Goal: Task Accomplishment & Management: Use online tool/utility

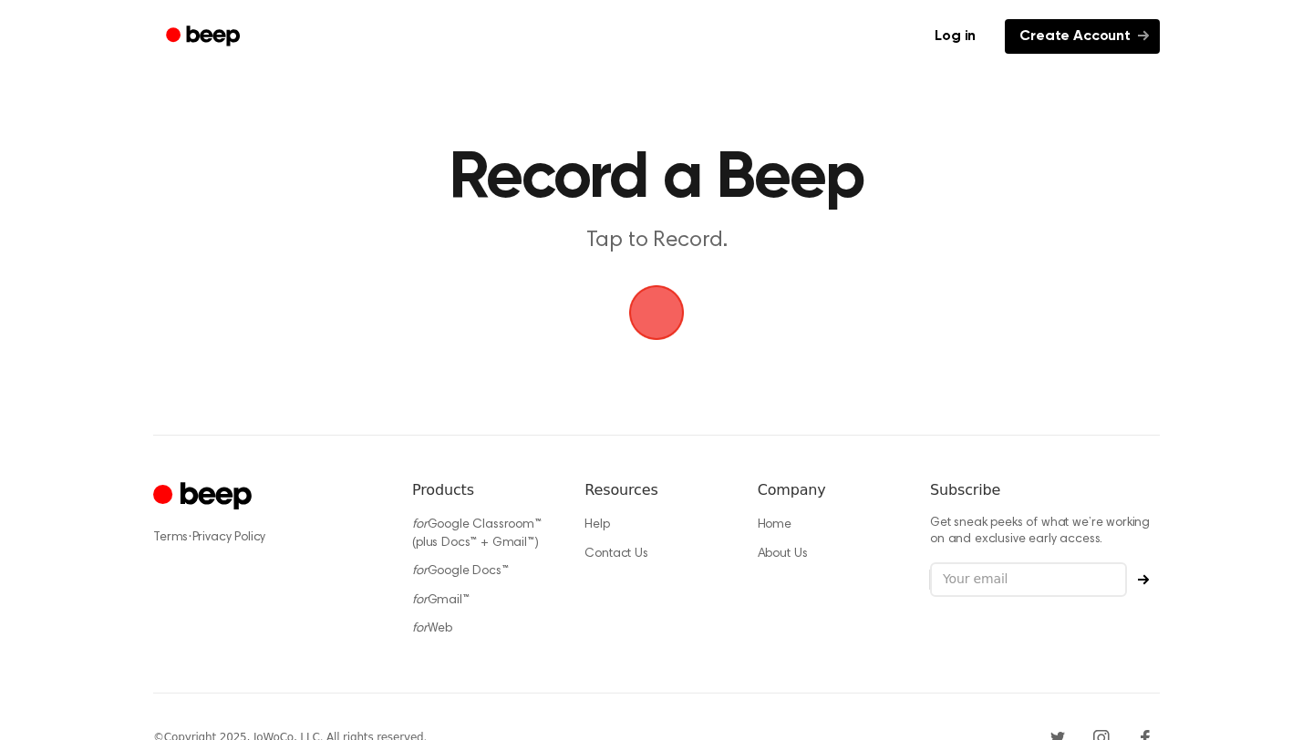
click at [1045, 44] on link "Create Account" at bounding box center [1082, 36] width 155 height 35
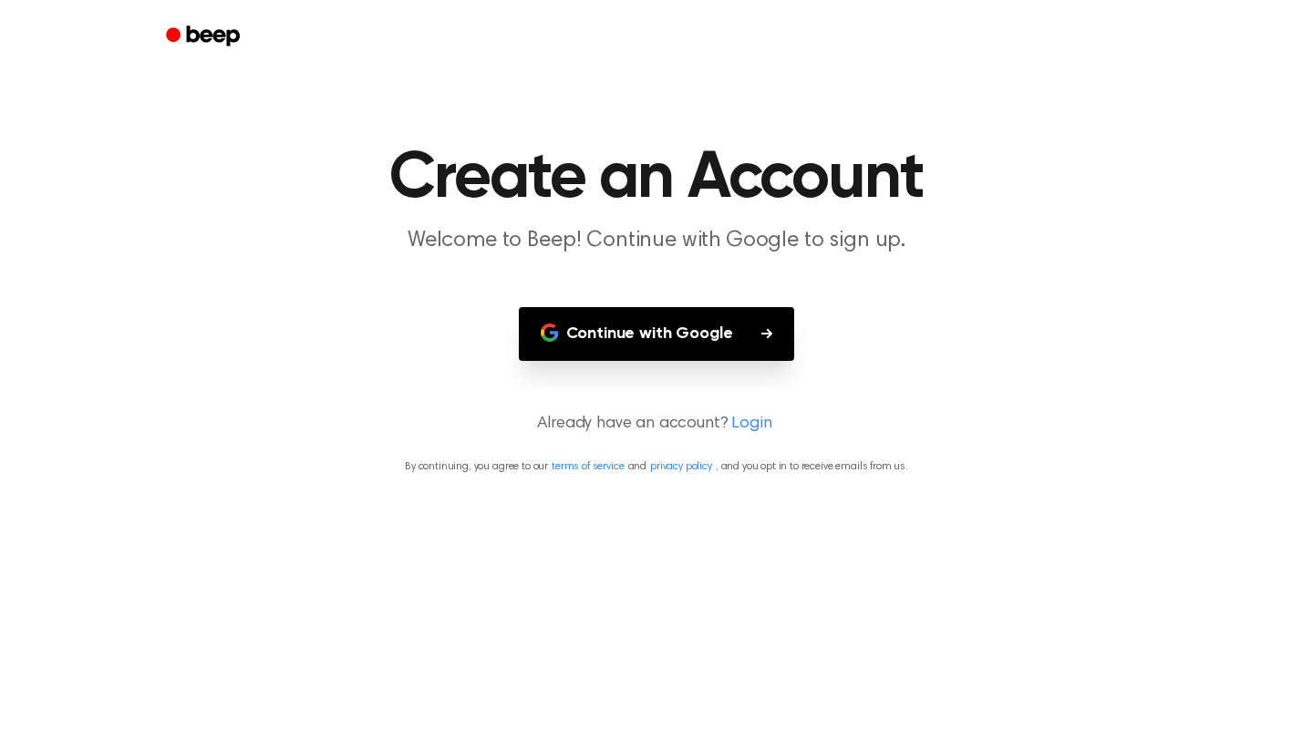
click at [745, 321] on button "Continue with Google" at bounding box center [657, 334] width 276 height 54
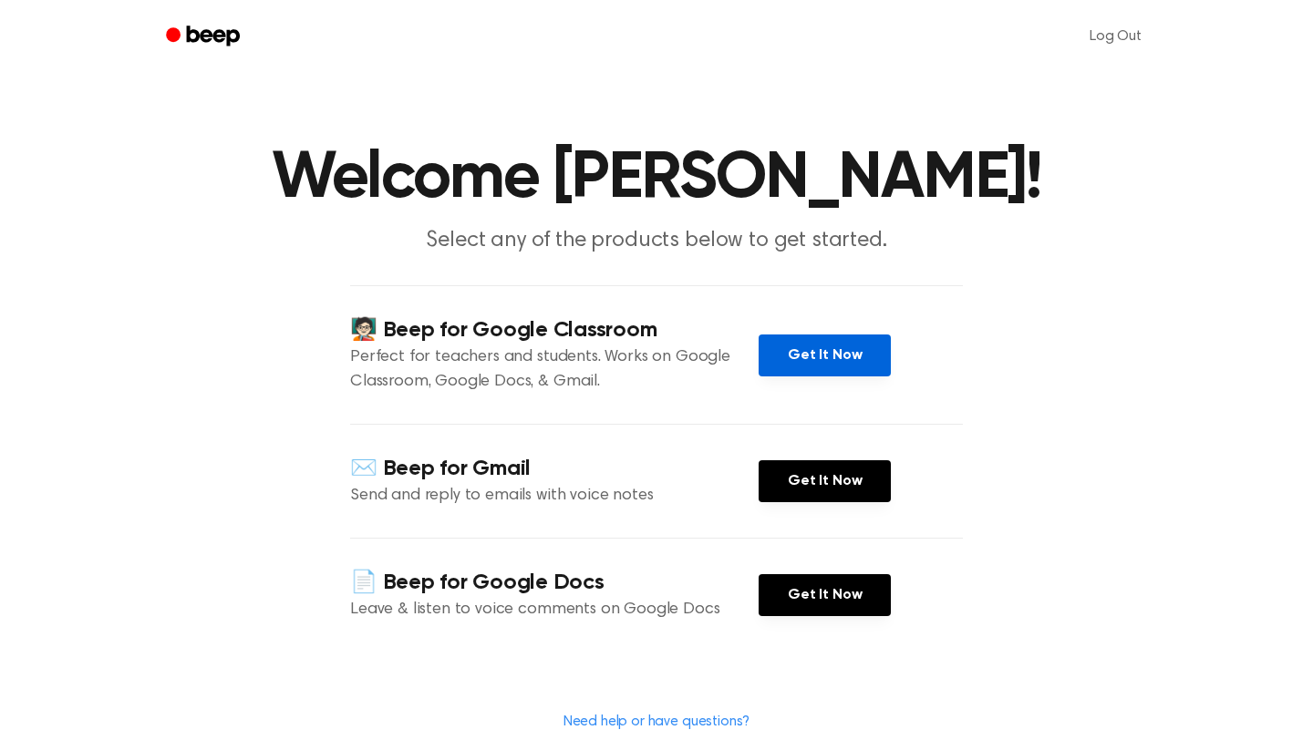
click at [832, 351] on link "Get It Now" at bounding box center [824, 356] width 132 height 42
click at [568, 315] on h4 "🧑🏻‍🏫 Beep for Google Classroom" at bounding box center [554, 330] width 408 height 30
click at [810, 373] on link "Get It Now" at bounding box center [824, 356] width 132 height 42
click at [216, 29] on icon "Beep" at bounding box center [204, 36] width 77 height 26
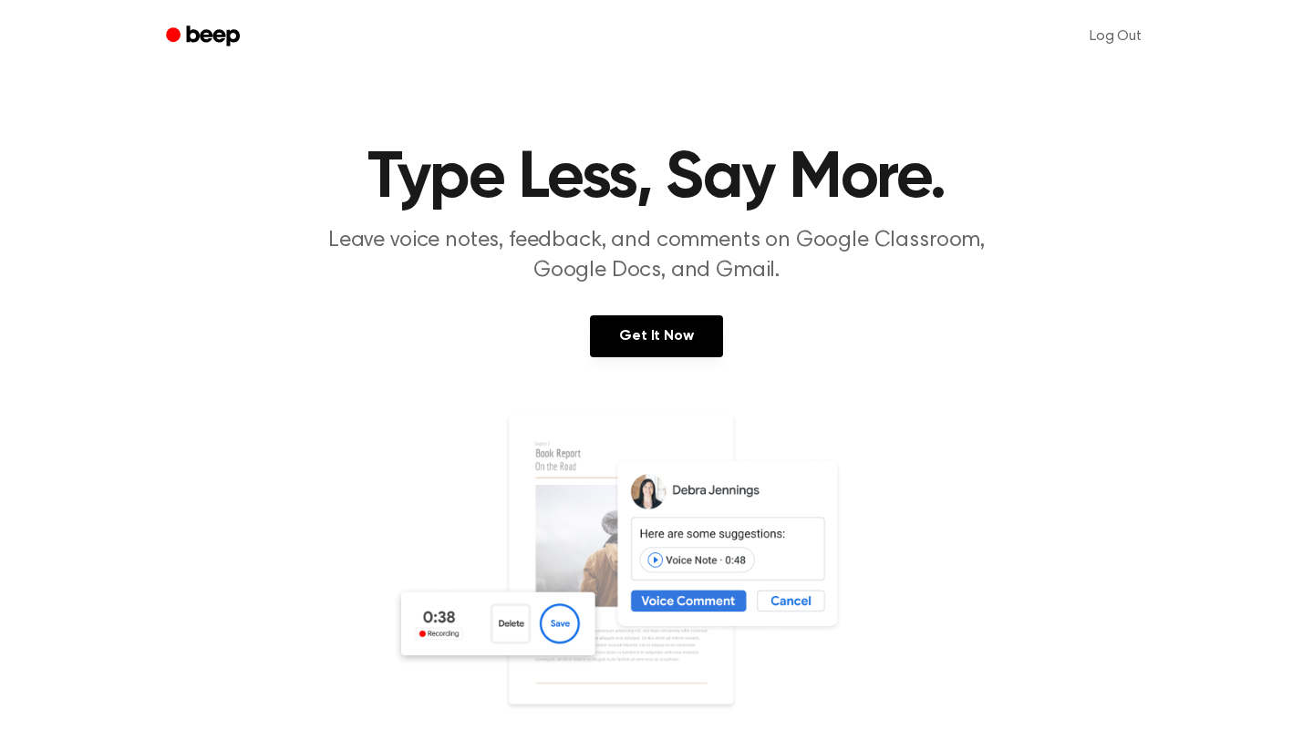
click at [216, 29] on icon "Beep" at bounding box center [204, 36] width 77 height 26
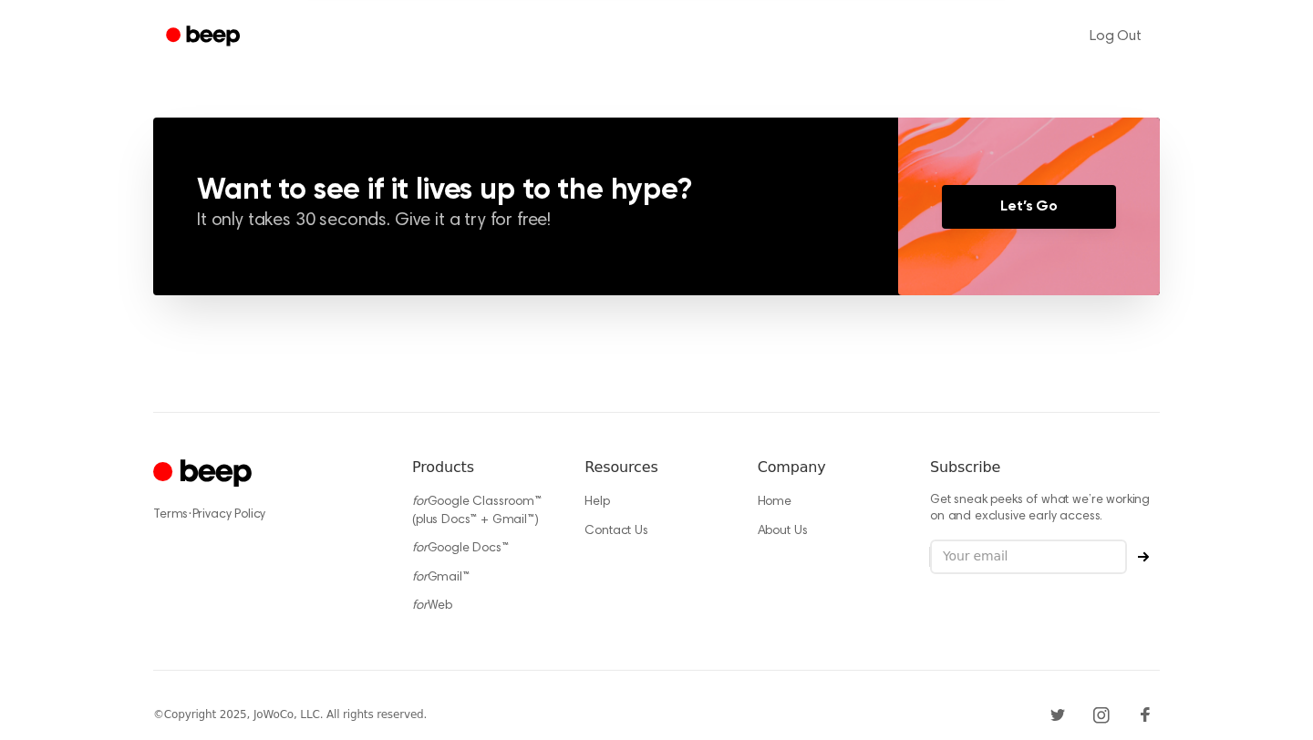
scroll to position [1326, 0]
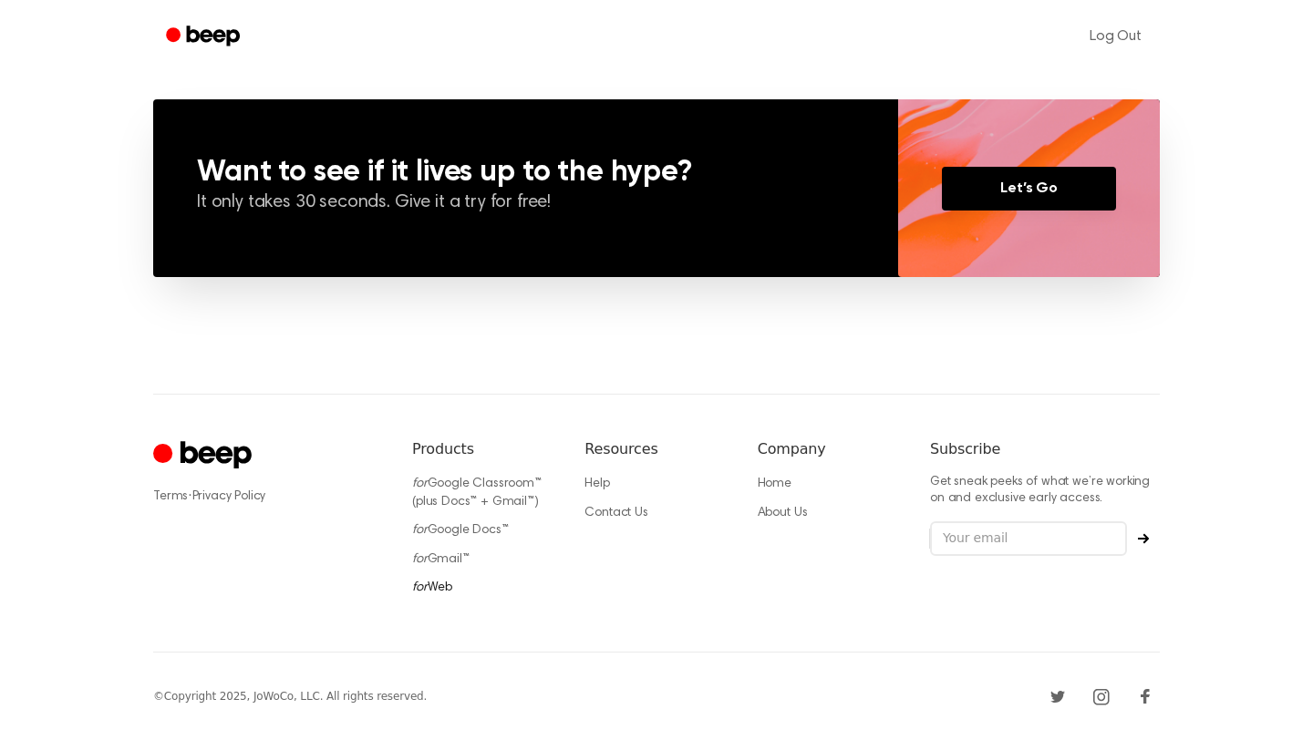
click at [427, 588] on link "for Web" at bounding box center [432, 588] width 40 height 13
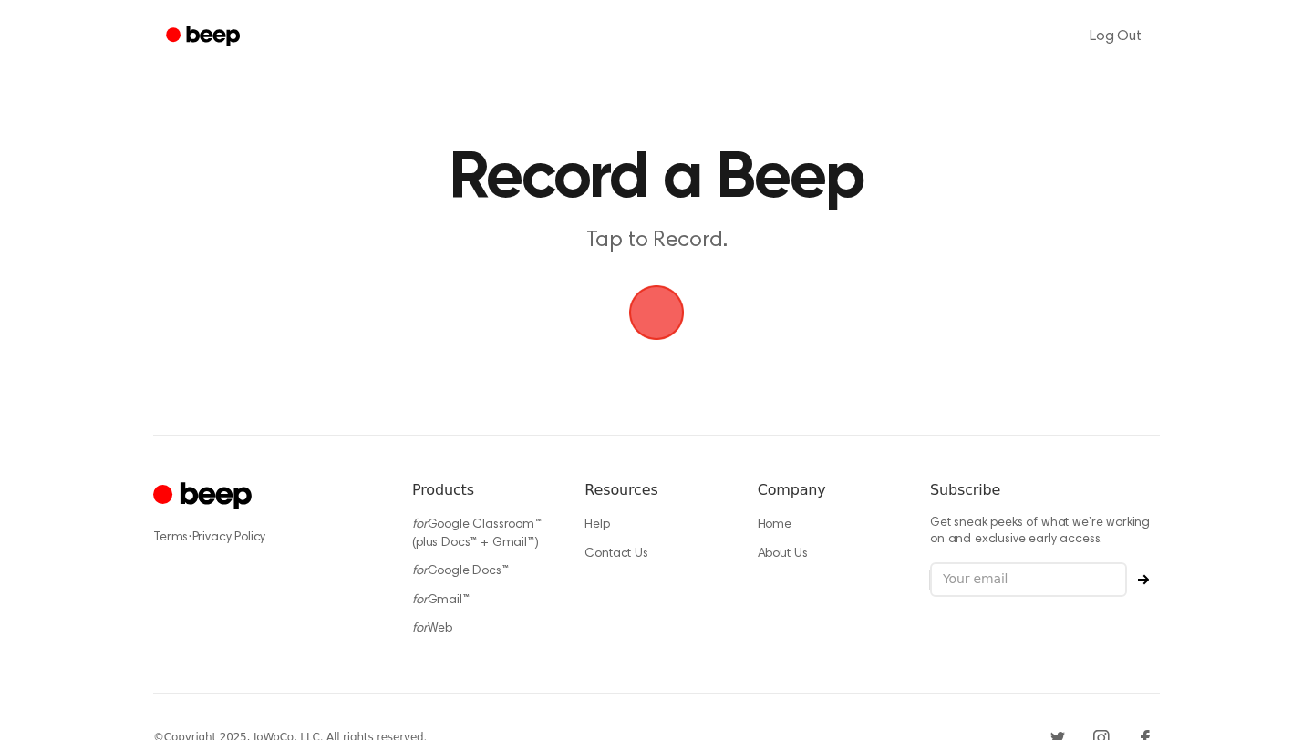
click at [663, 299] on span "button" at bounding box center [656, 313] width 59 height 59
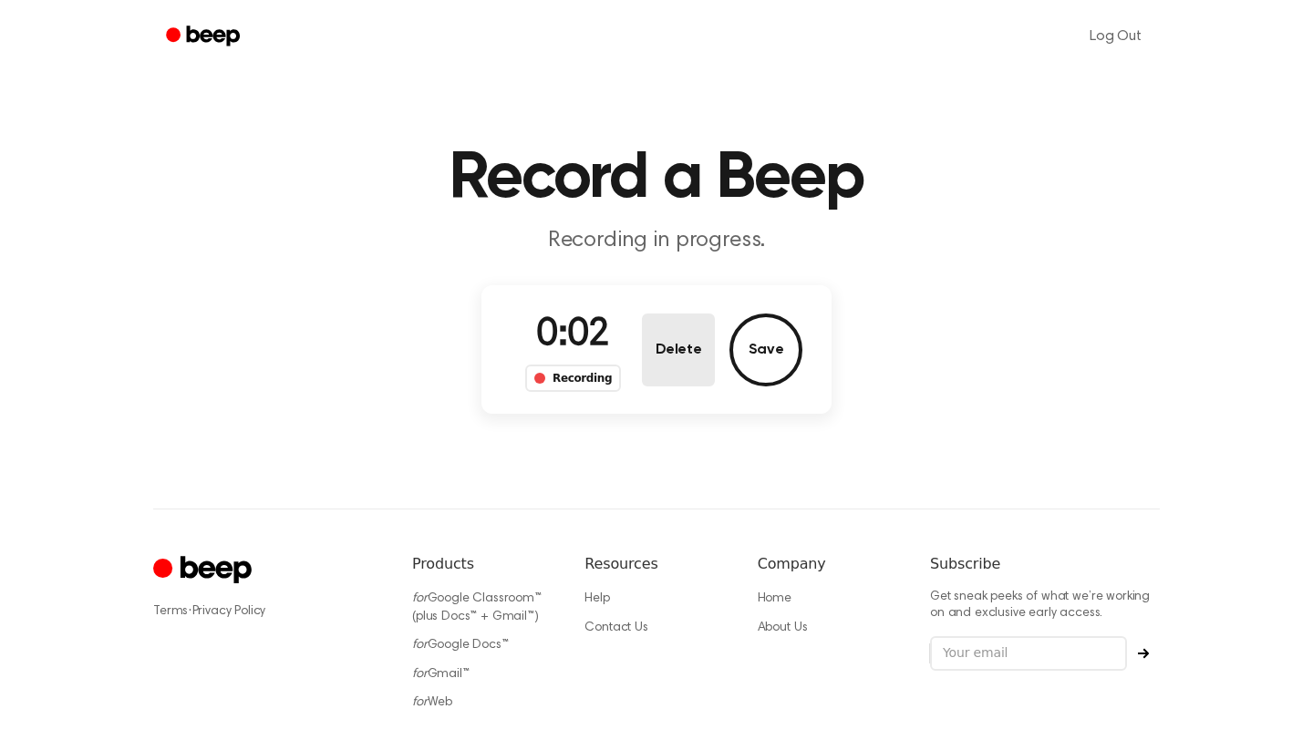
click at [705, 348] on button "Delete" at bounding box center [678, 350] width 73 height 73
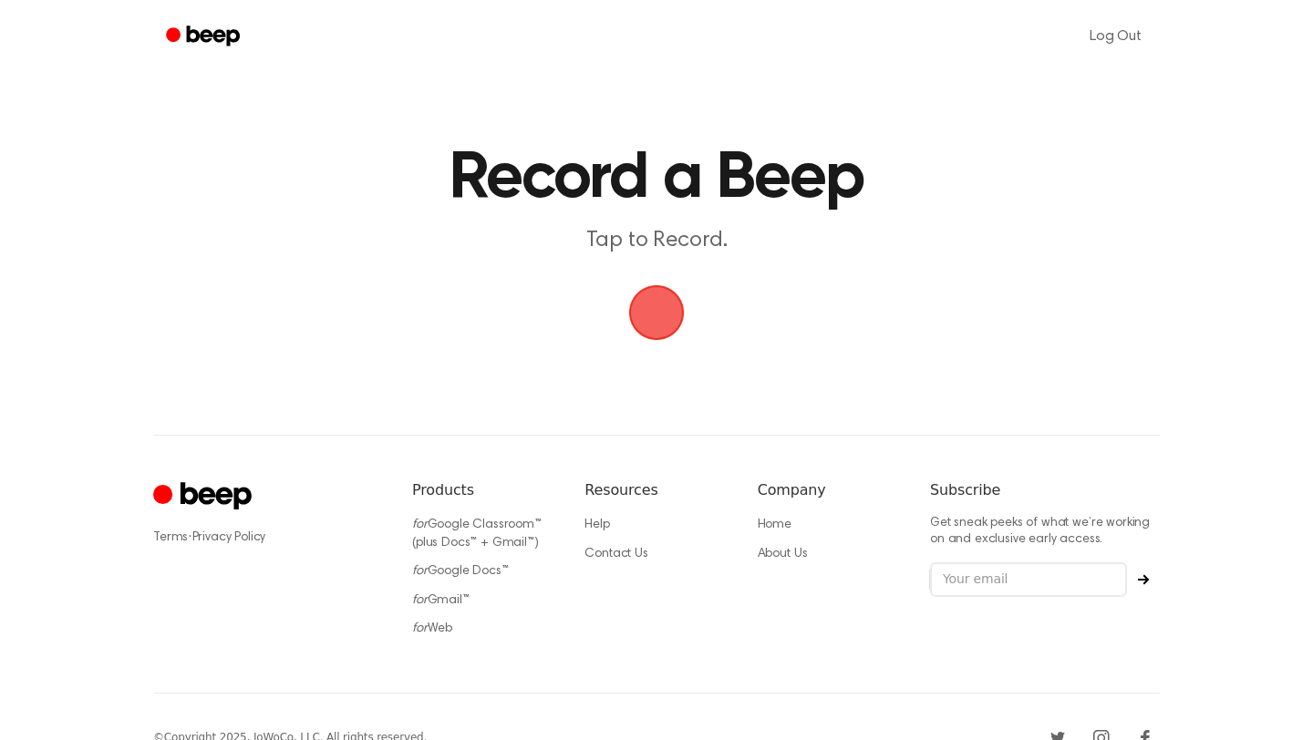
click at [651, 294] on span "button" at bounding box center [657, 313] width 66 height 66
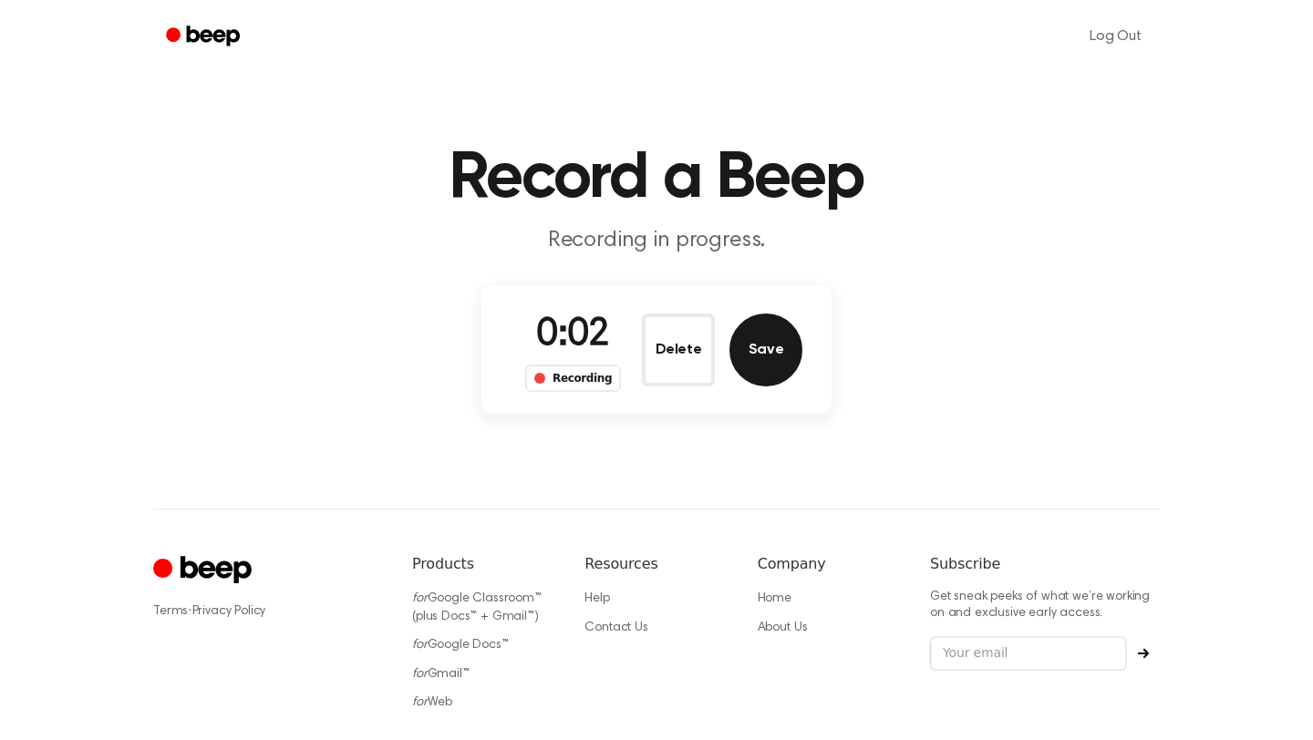
click at [753, 342] on button "Save" at bounding box center [765, 350] width 73 height 73
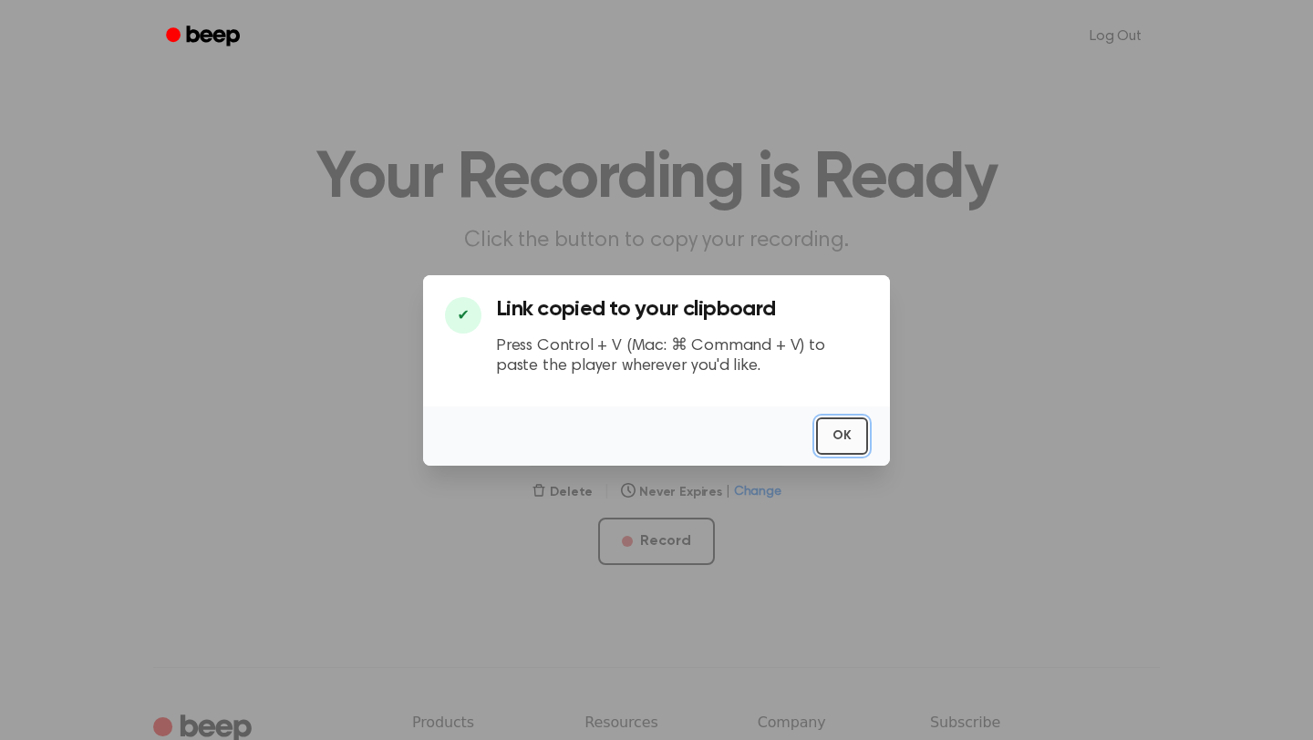
click at [836, 443] on button "OK" at bounding box center [842, 436] width 52 height 37
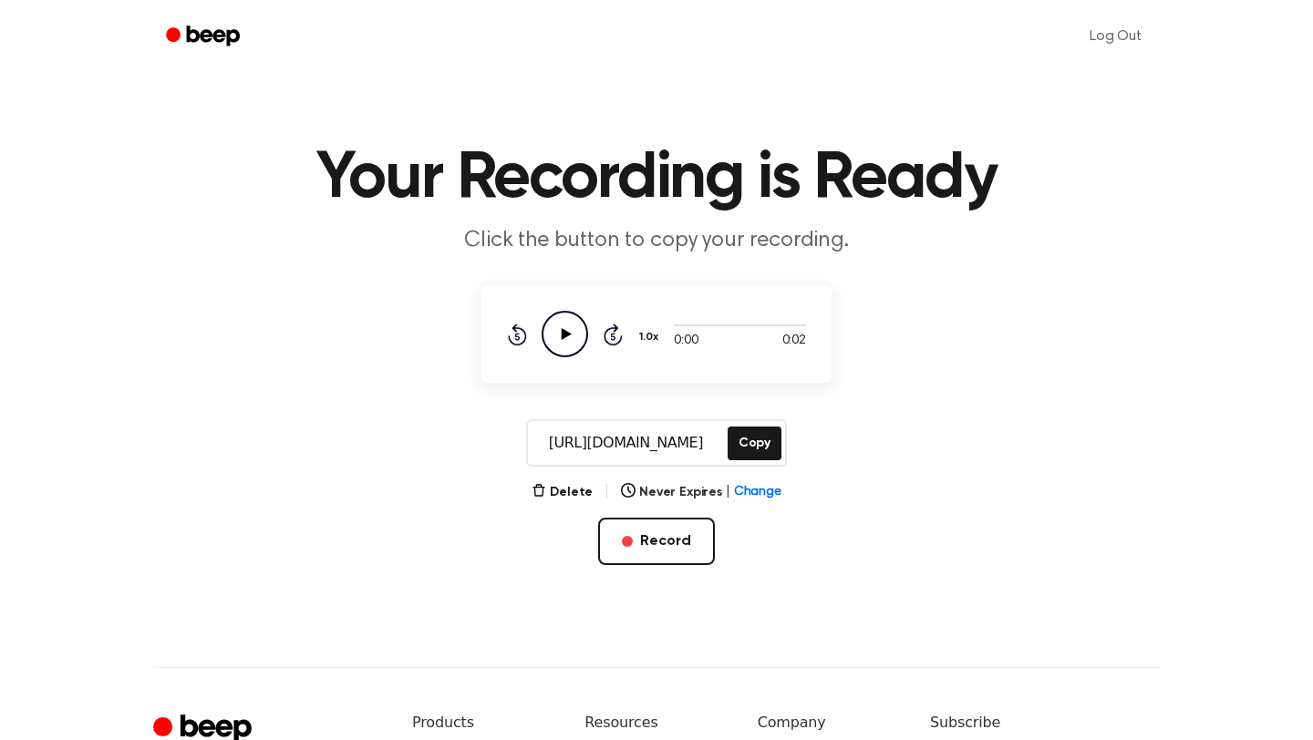
click at [566, 332] on icon at bounding box center [567, 334] width 10 height 12
click at [744, 446] on button "Copy" at bounding box center [754, 444] width 54 height 34
click at [1104, 32] on link "Log Out" at bounding box center [1115, 37] width 88 height 44
